Goal: Task Accomplishment & Management: Manage account settings

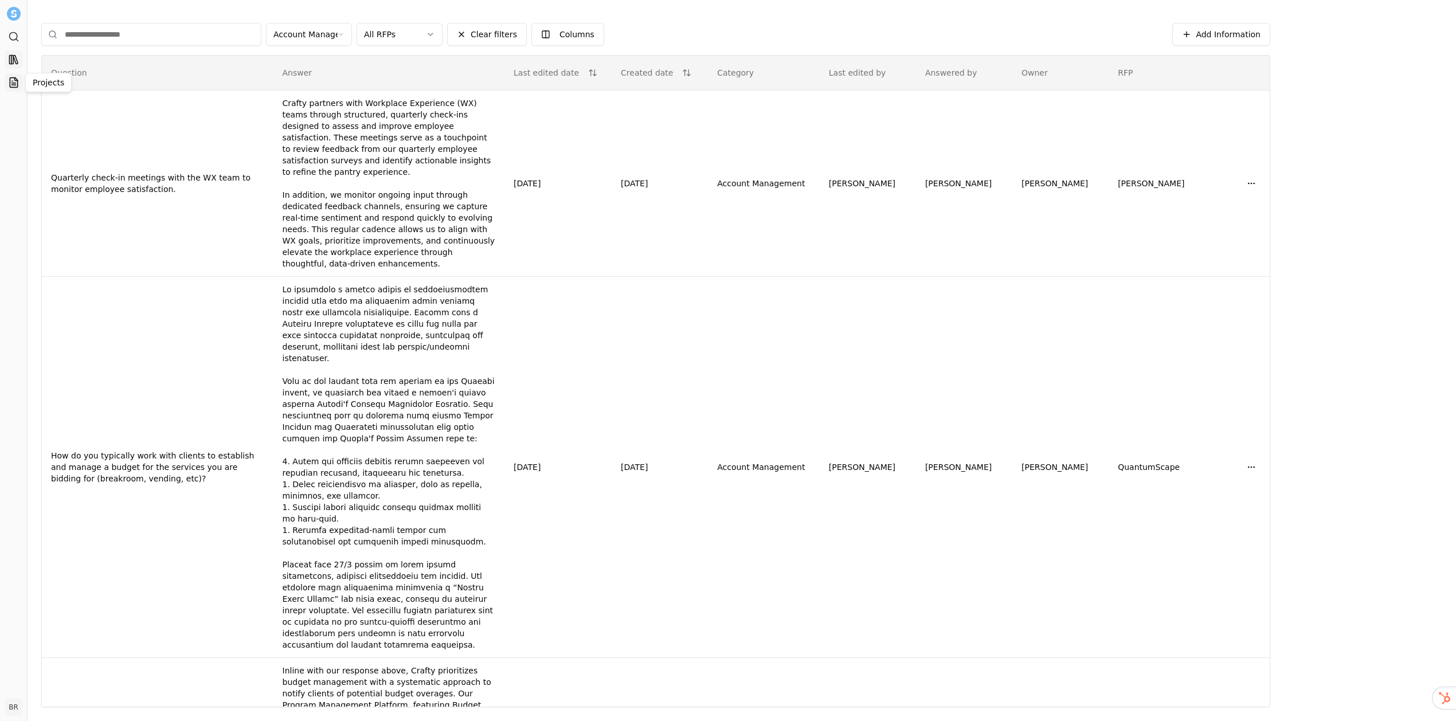
click at [13, 77] on icon at bounding box center [13, 82] width 11 height 11
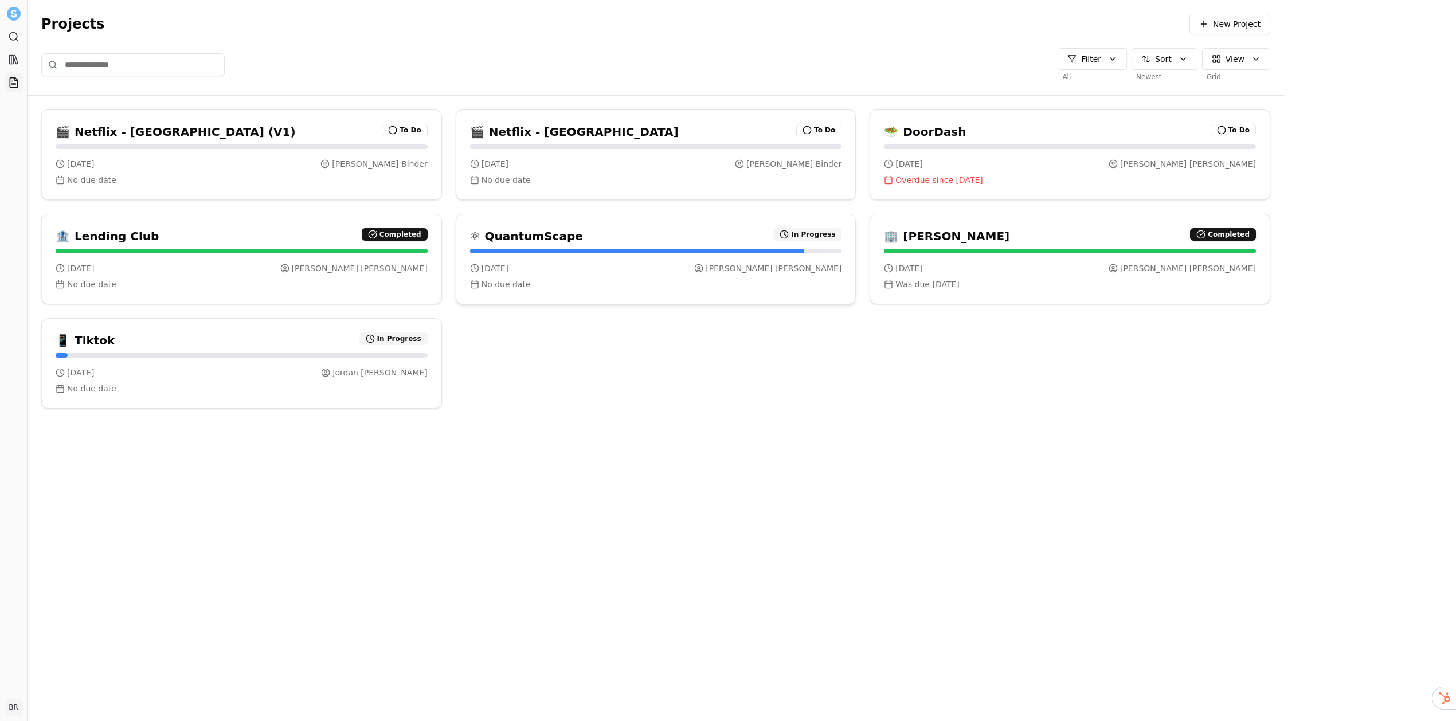
click at [678, 235] on div "⚛ QuantumScape In Progress" at bounding box center [656, 236] width 372 height 16
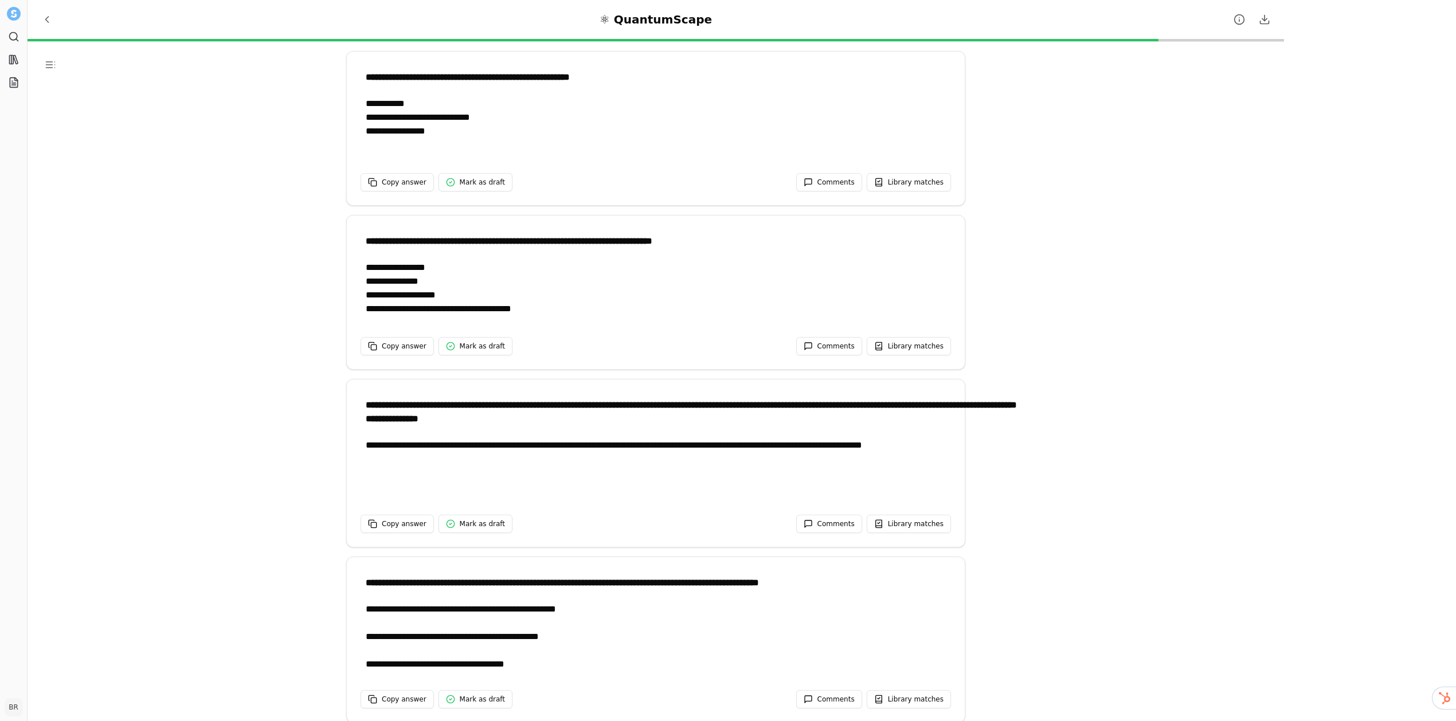
click at [705, 283] on div "**********" at bounding box center [699, 289] width 666 height 57
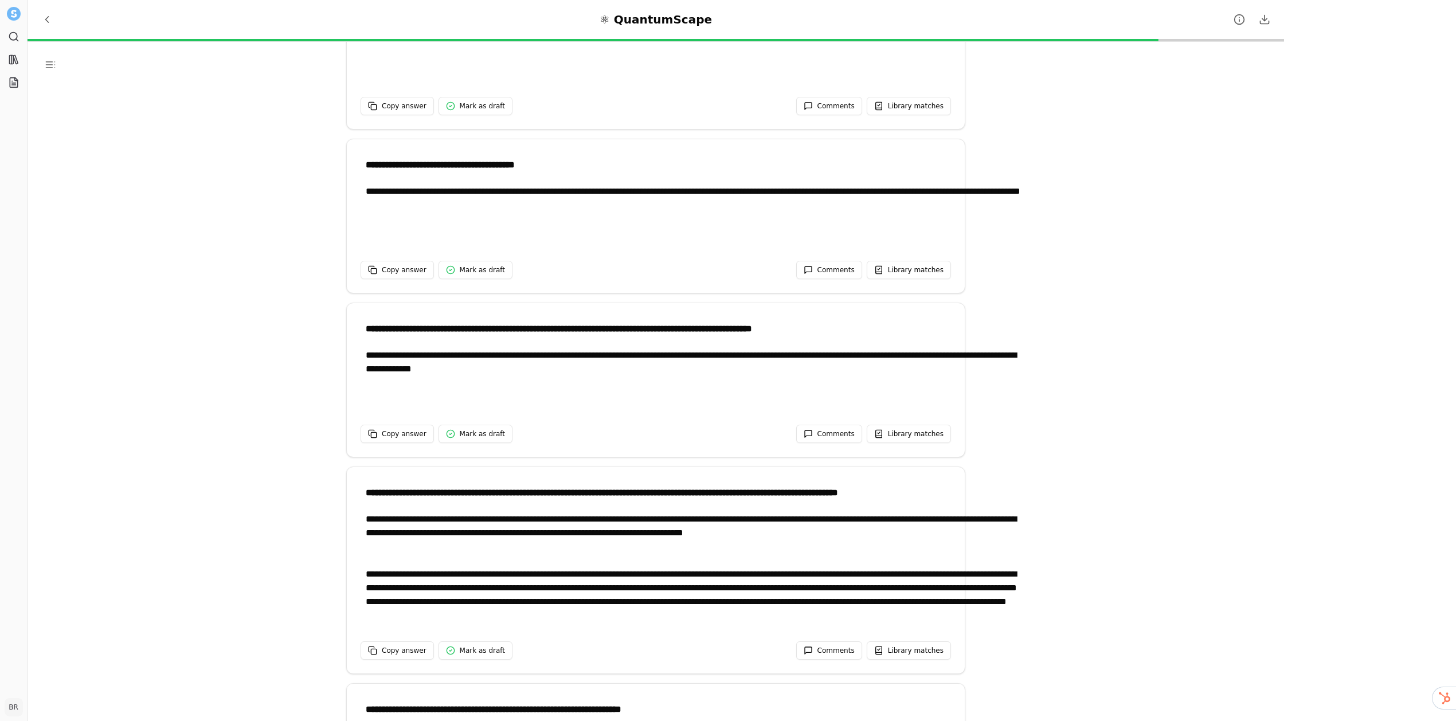
scroll to position [1206, 0]
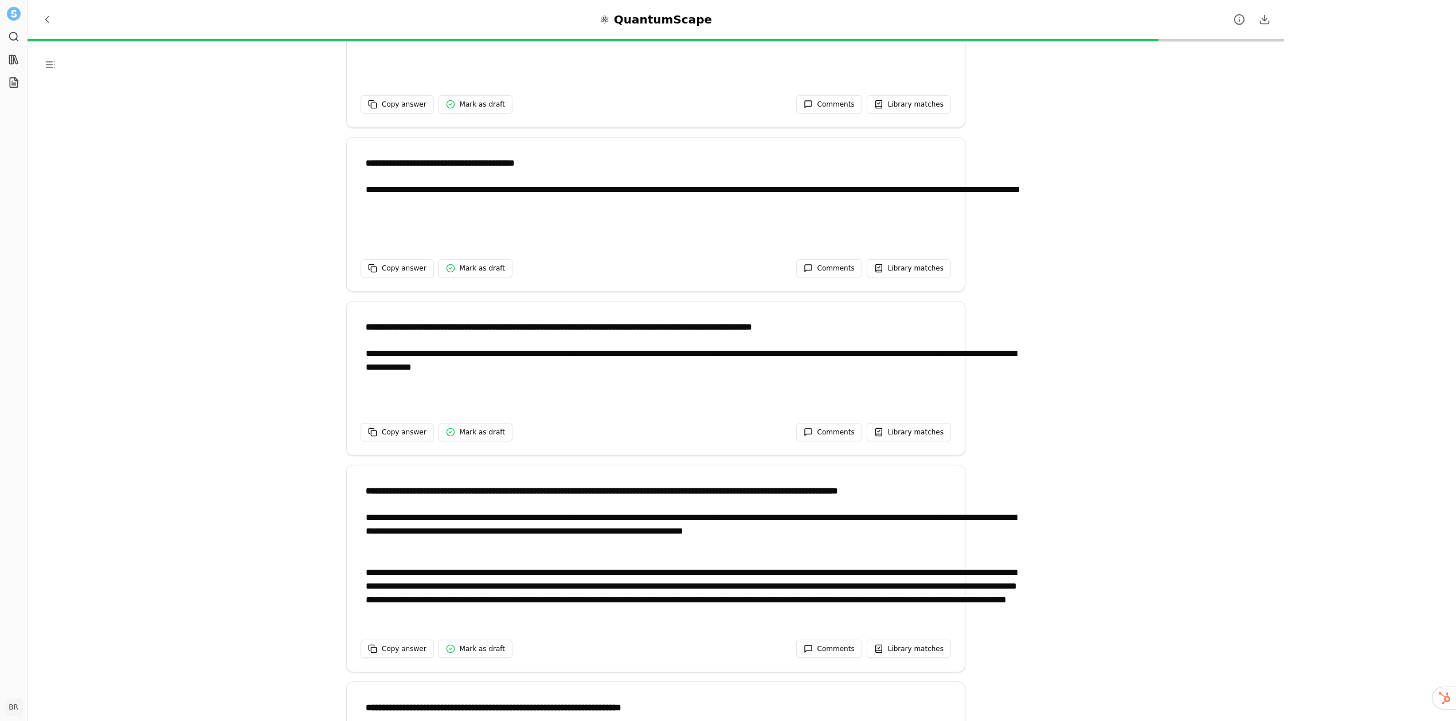
click at [603, 342] on div "**********" at bounding box center [656, 376] width 591 height 68
click at [593, 350] on div "**********" at bounding box center [699, 375] width 666 height 57
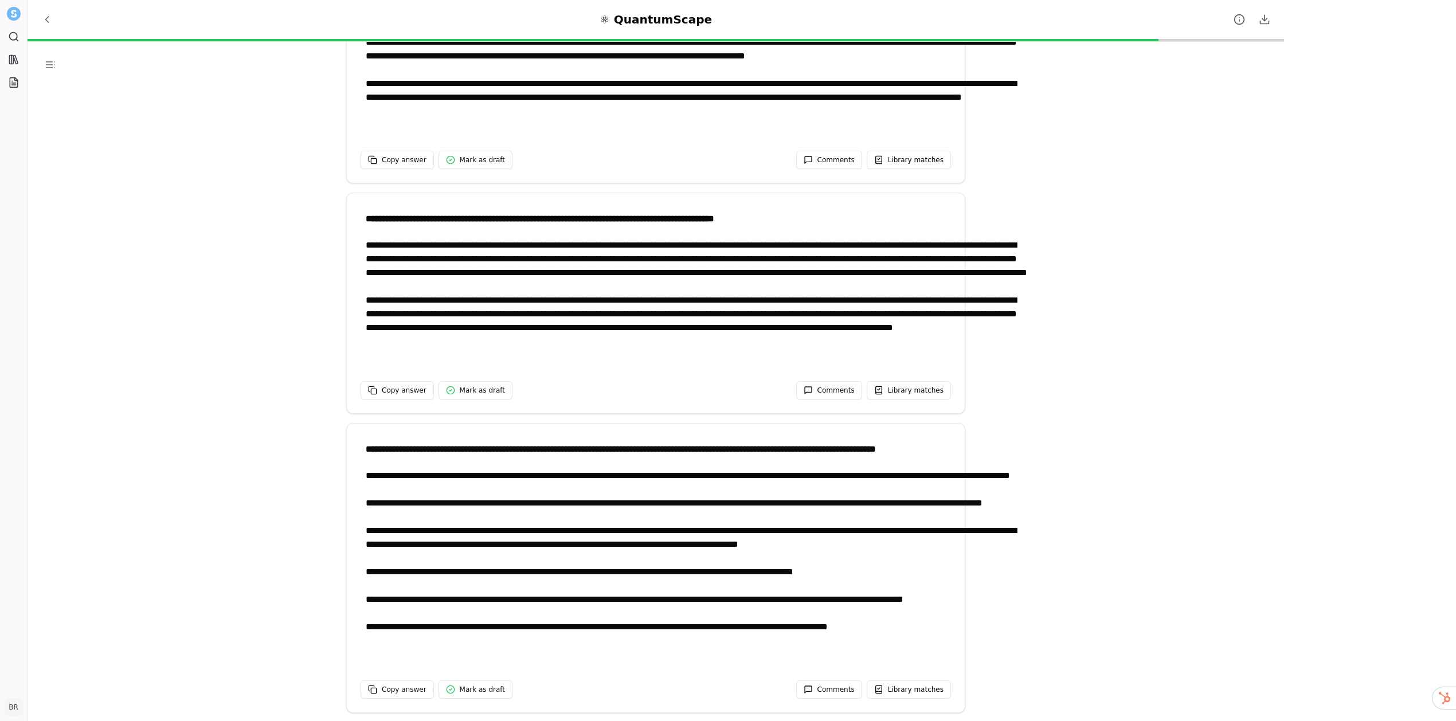
scroll to position [24728, 0]
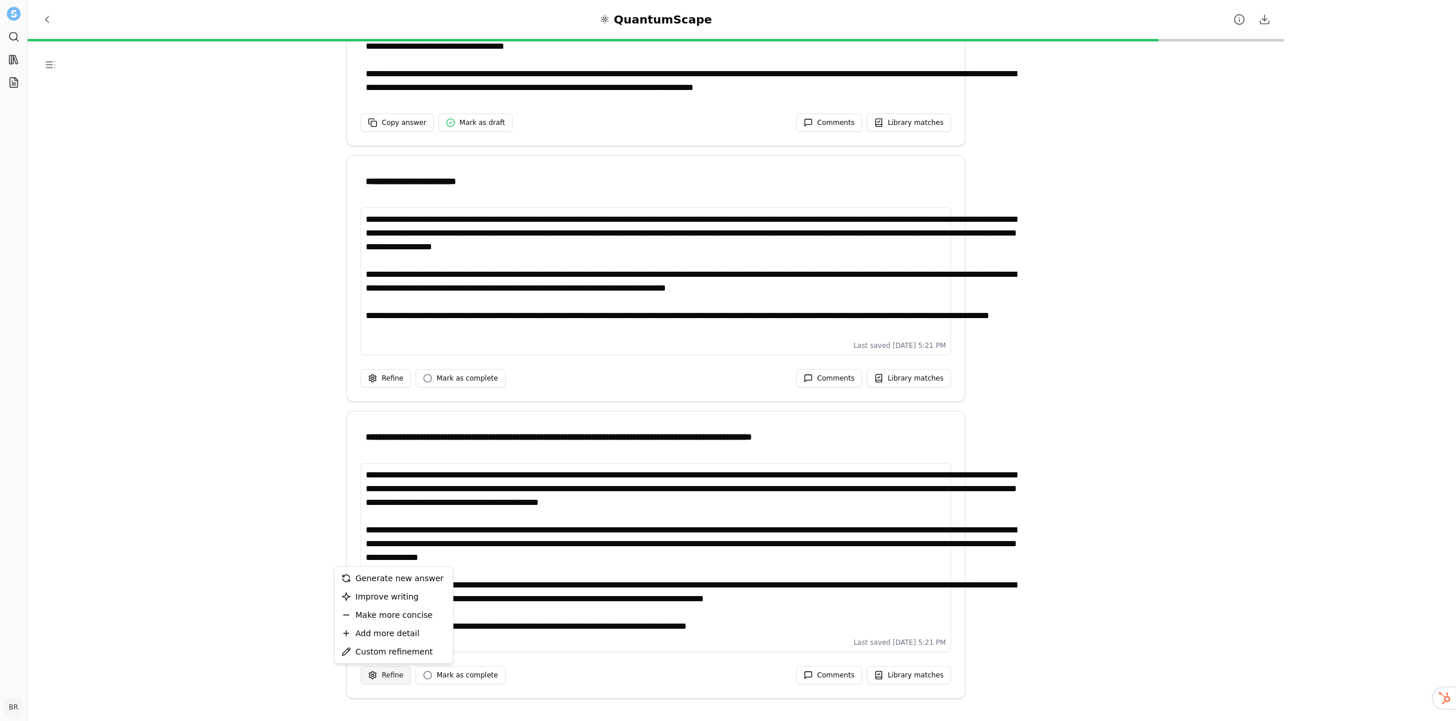
click at [433, 673] on html "**********" at bounding box center [728, 360] width 1456 height 721
click at [415, 651] on span "Custom refinement" at bounding box center [393, 651] width 77 height 11
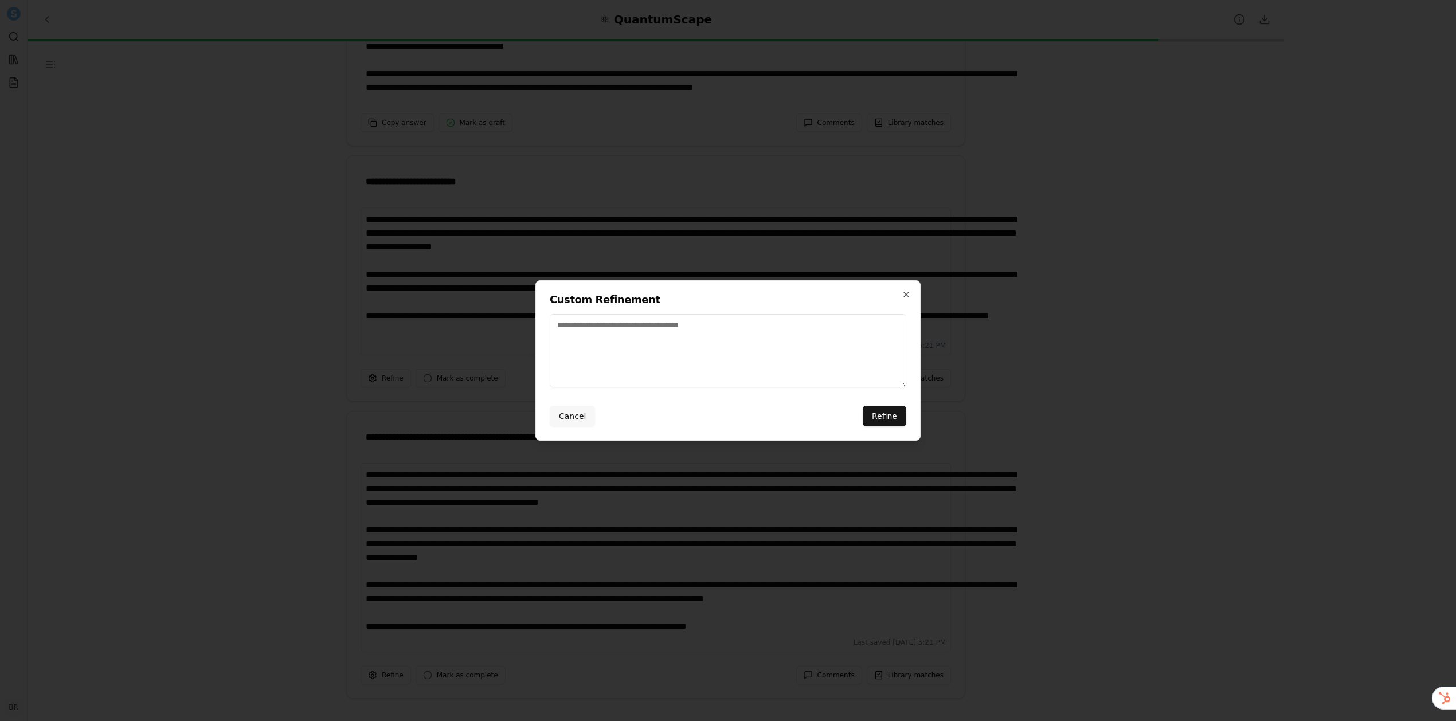
click at [585, 417] on button "Cancel" at bounding box center [572, 416] width 45 height 21
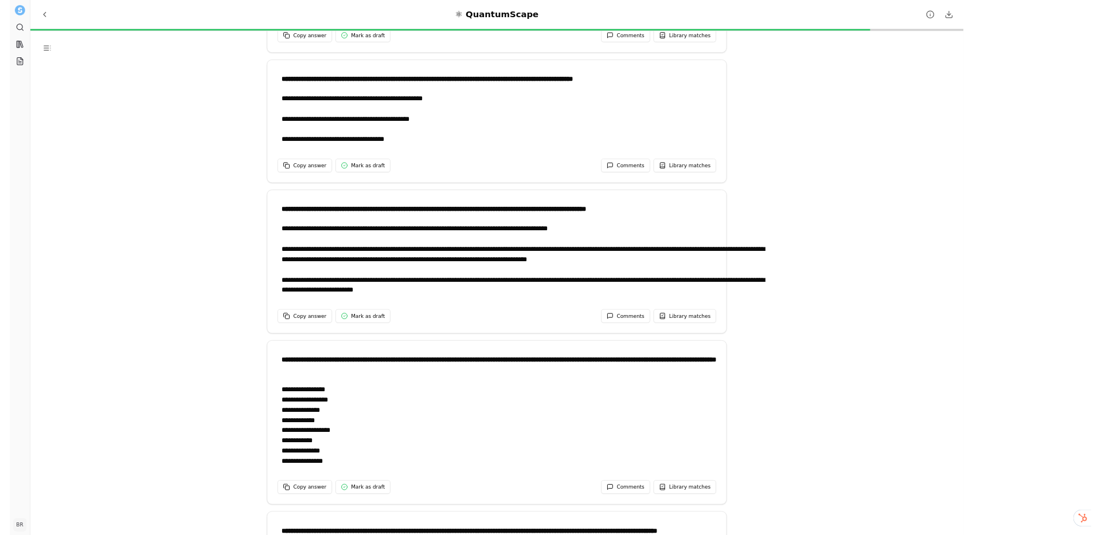
scroll to position [0, 0]
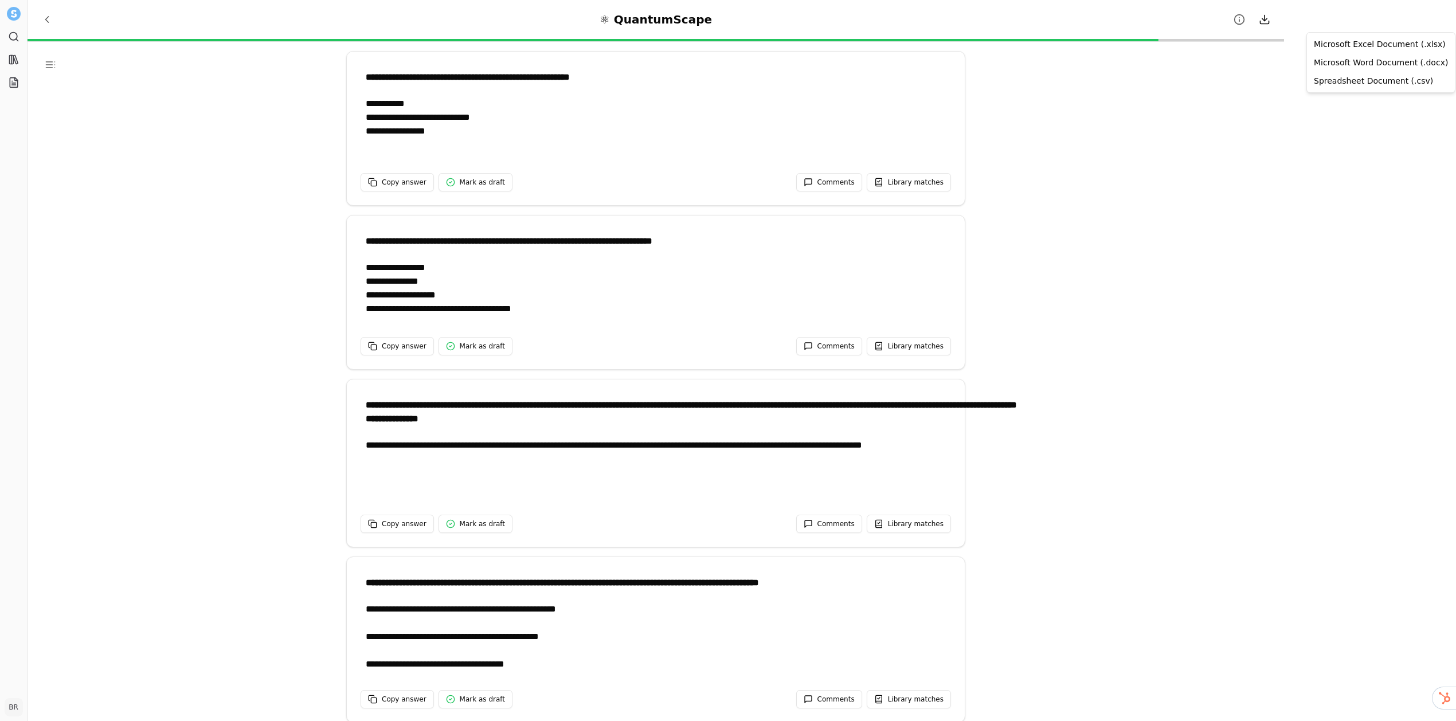
click at [1435, 24] on html "**********" at bounding box center [728, 360] width 1456 height 721
click at [1383, 80] on div "Spreadsheet Document (.csv)" at bounding box center [1380, 81] width 143 height 18
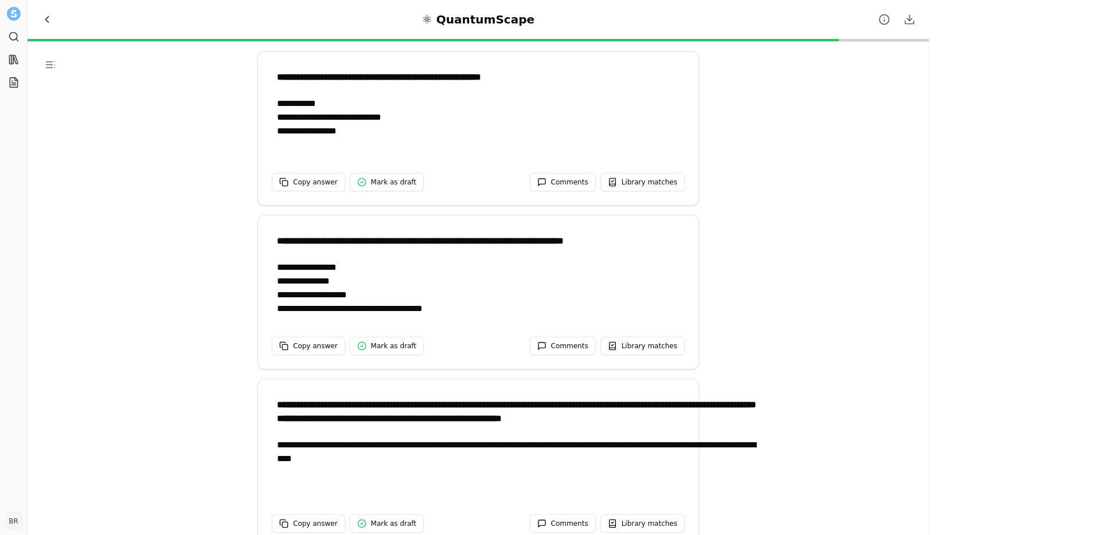
click at [50, 21] on span "Back to Projects" at bounding box center [46, 19] width 11 height 11
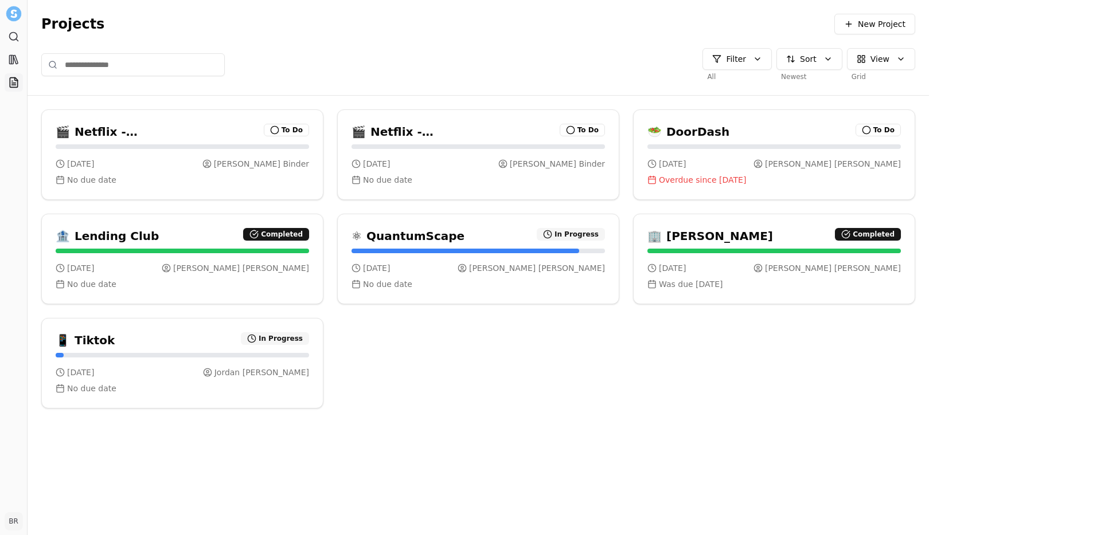
click at [8, 15] on img at bounding box center [13, 13] width 15 height 15
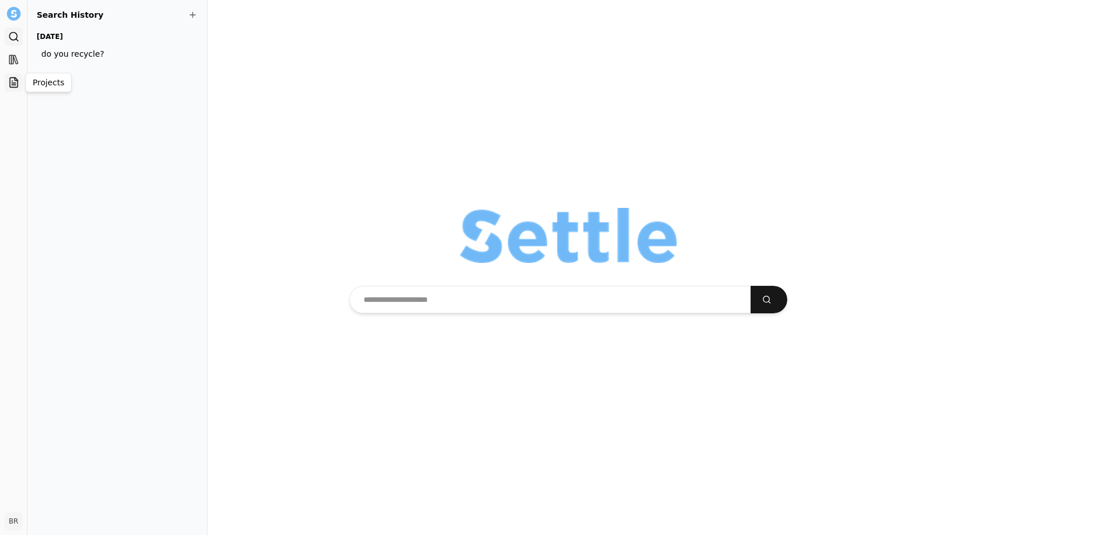
click at [14, 85] on icon at bounding box center [13, 85] width 4 height 0
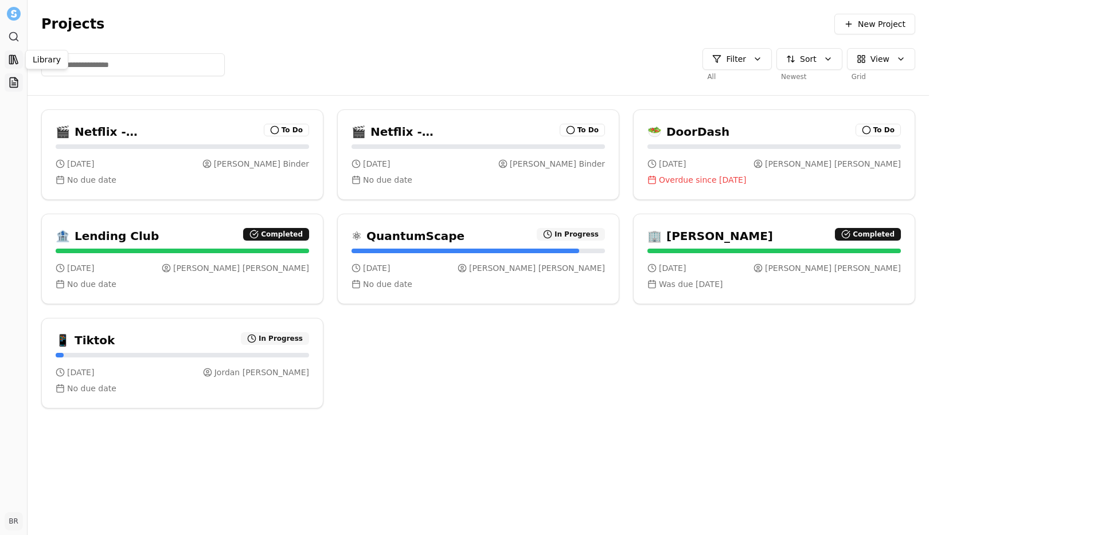
click at [13, 60] on rect at bounding box center [11, 60] width 4 height 9
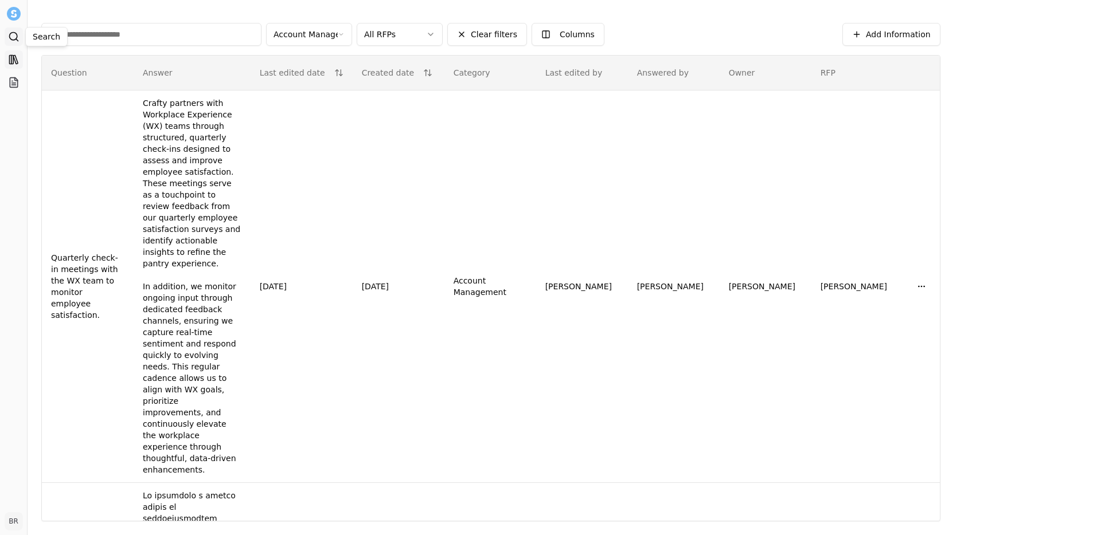
click at [14, 38] on icon at bounding box center [13, 36] width 11 height 11
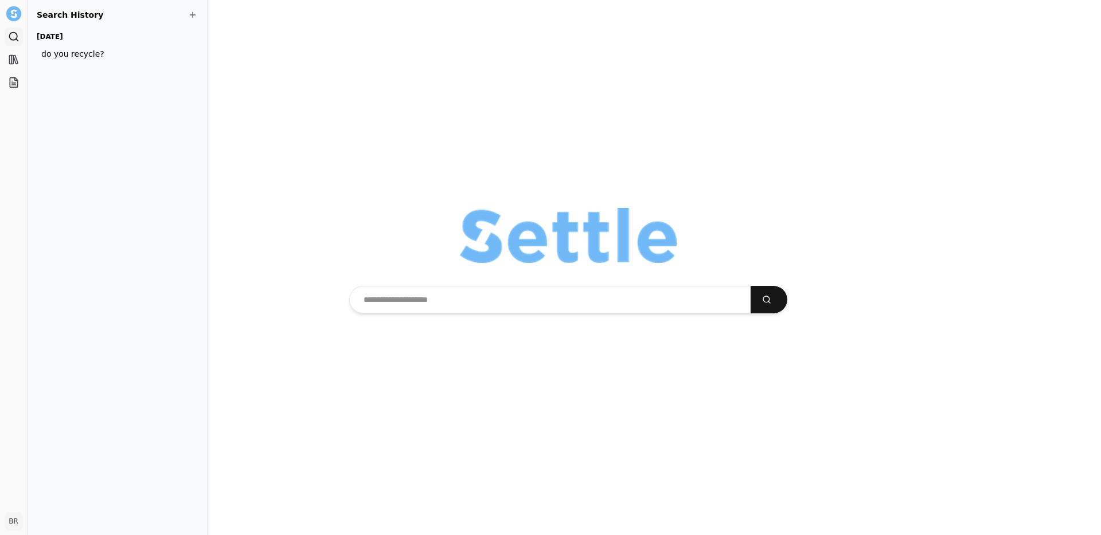
click at [17, 18] on img at bounding box center [13, 13] width 15 height 15
click at [14, 37] on icon at bounding box center [13, 36] width 11 height 11
click at [15, 59] on icon at bounding box center [15, 60] width 5 height 9
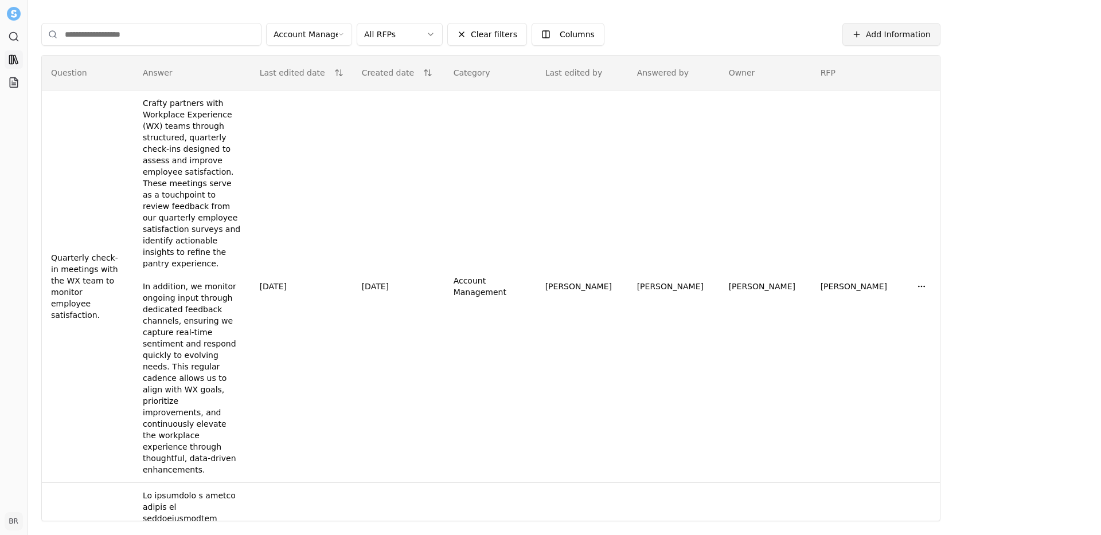
click at [940, 41] on button "Add Information" at bounding box center [891, 34] width 98 height 23
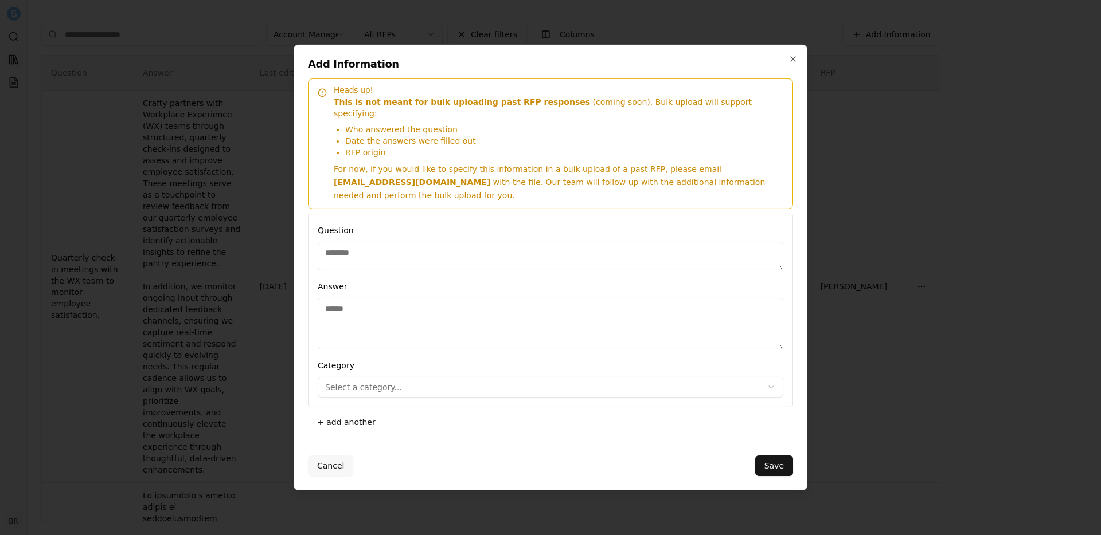
click at [316, 456] on button "Cancel" at bounding box center [330, 466] width 45 height 21
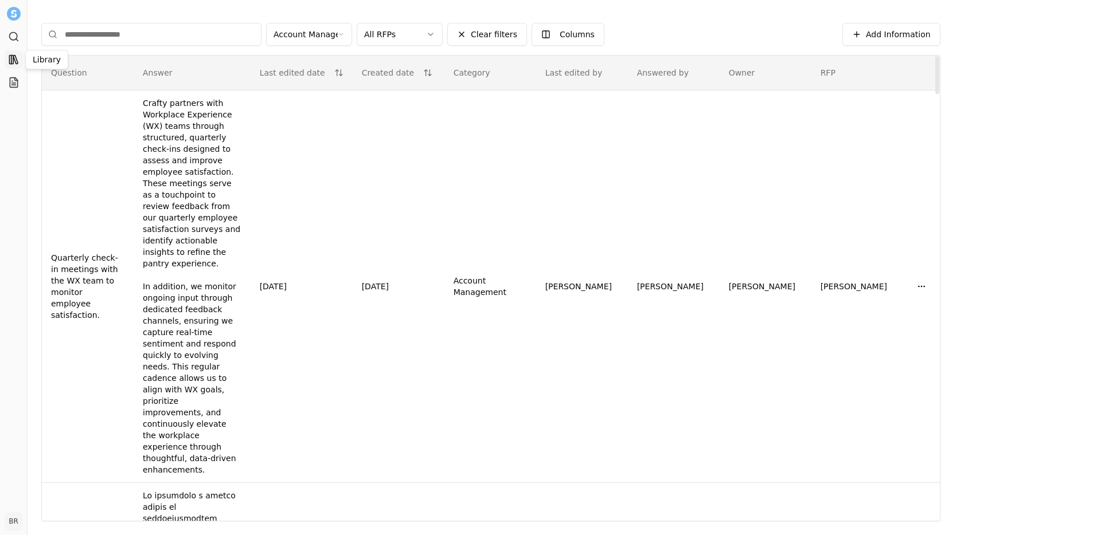
click at [13, 59] on rect at bounding box center [11, 60] width 4 height 9
click at [17, 81] on icon at bounding box center [13, 83] width 7 height 10
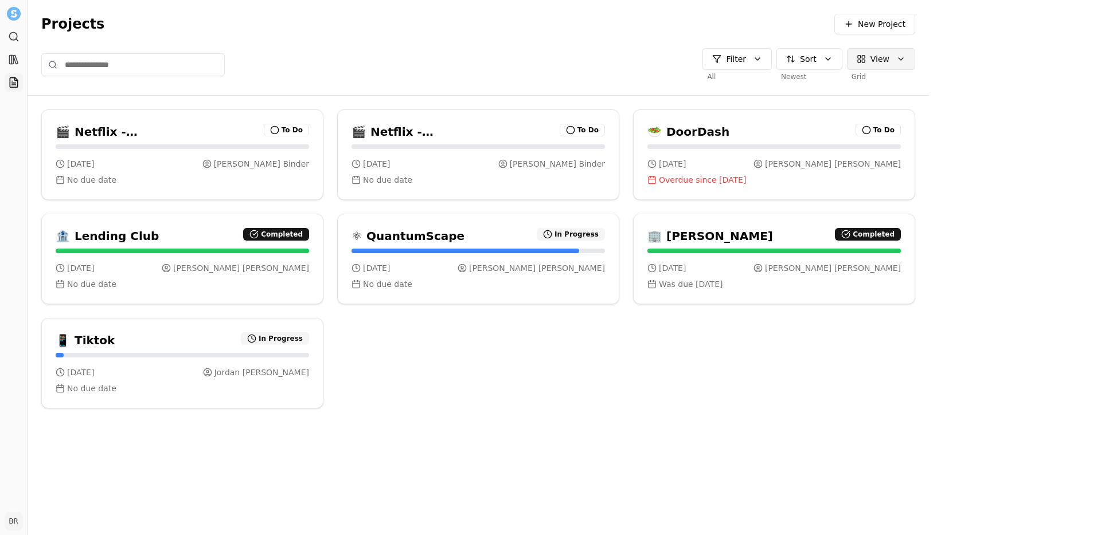
click at [1064, 62] on html "Search Library Projects BR [PERSON_NAME] Toggle Sidebar Projects Projects New P…" at bounding box center [550, 267] width 1101 height 535
click at [991, 58] on html "Search Library Projects BR [PERSON_NAME] Toggle Sidebar Projects Projects New P…" at bounding box center [550, 267] width 1101 height 535
click at [910, 57] on html "Search Library Projects BR [PERSON_NAME] Toggle Sidebar Projects Projects New P…" at bounding box center [550, 267] width 1101 height 535
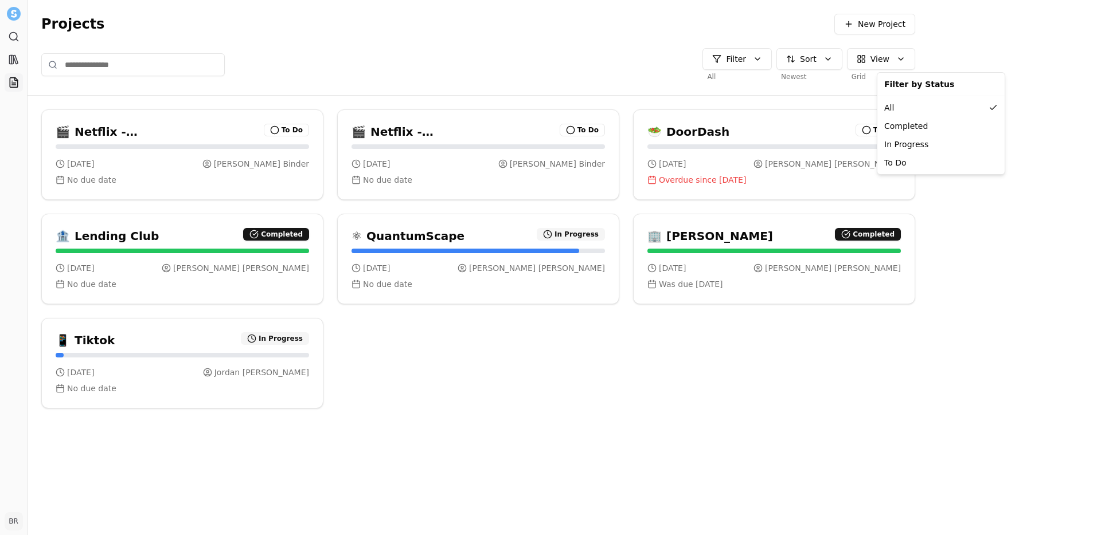
click at [994, 61] on html "Search Library Projects BR [PERSON_NAME] Toggle Sidebar Projects Projects New P…" at bounding box center [550, 267] width 1101 height 535
click at [921, 57] on html "Search Library Projects BR [PERSON_NAME] Toggle Sidebar Projects Projects New P…" at bounding box center [550, 267] width 1101 height 535
click at [988, 60] on html "Search Library Projects BR [PERSON_NAME] Toggle Sidebar Projects Projects New P…" at bounding box center [550, 267] width 1101 height 535
click at [994, 60] on html "Search Library Projects BR [PERSON_NAME] Toggle Sidebar Projects Projects New P…" at bounding box center [550, 267] width 1101 height 535
click at [14, 530] on html "Search Library Projects BR [PERSON_NAME] Toggle Sidebar Projects Projects New P…" at bounding box center [550, 267] width 1101 height 535
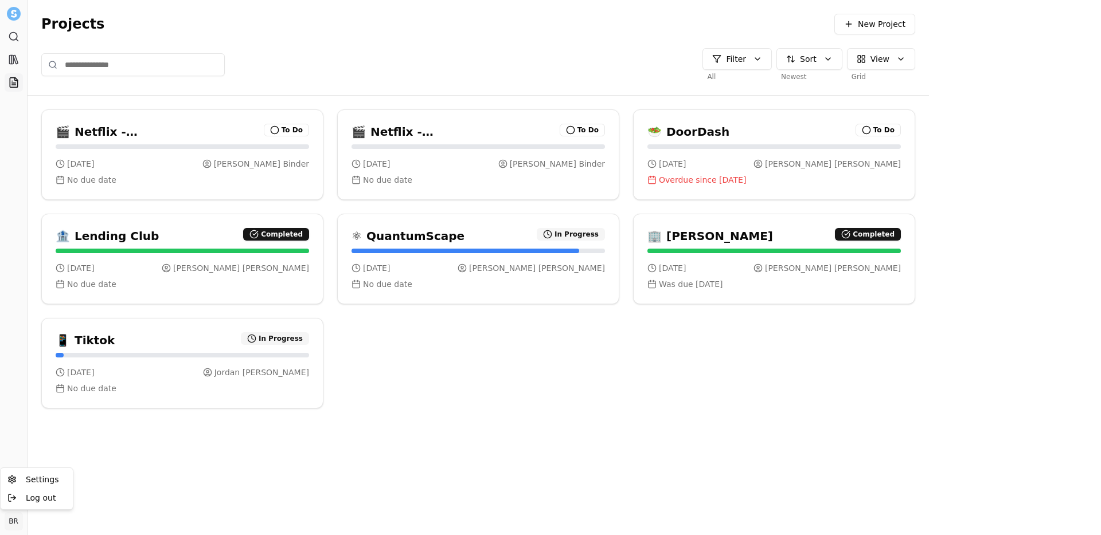
click at [14, 523] on html "Search Library Projects BR [PERSON_NAME] Toggle Sidebar Projects Projects New P…" at bounding box center [550, 267] width 1101 height 535
click at [30, 484] on span "Settings" at bounding box center [42, 479] width 33 height 11
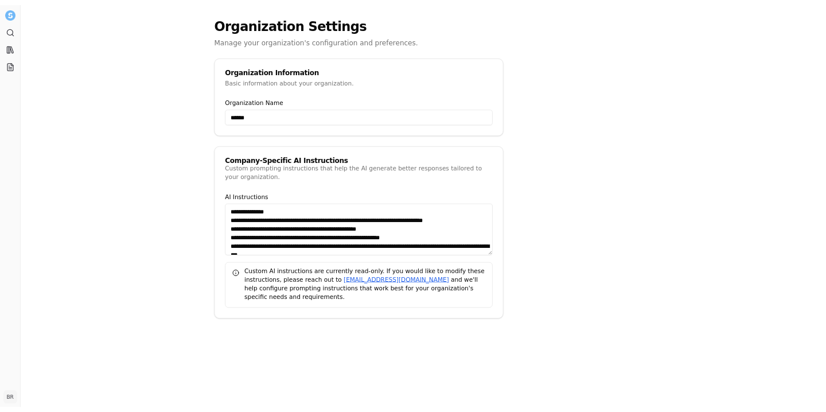
scroll to position [10, 0]
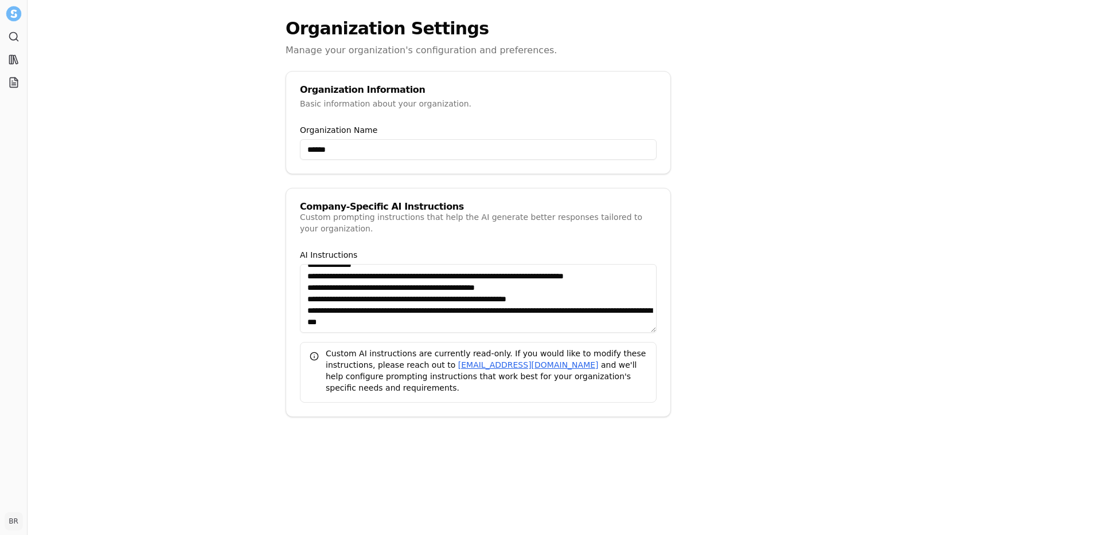
click at [19, 11] on img at bounding box center [13, 13] width 15 height 15
